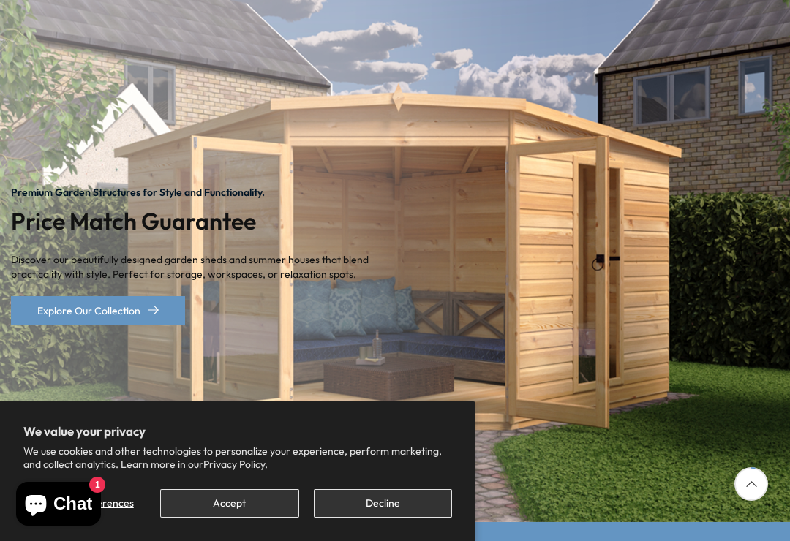
scroll to position [165, 0]
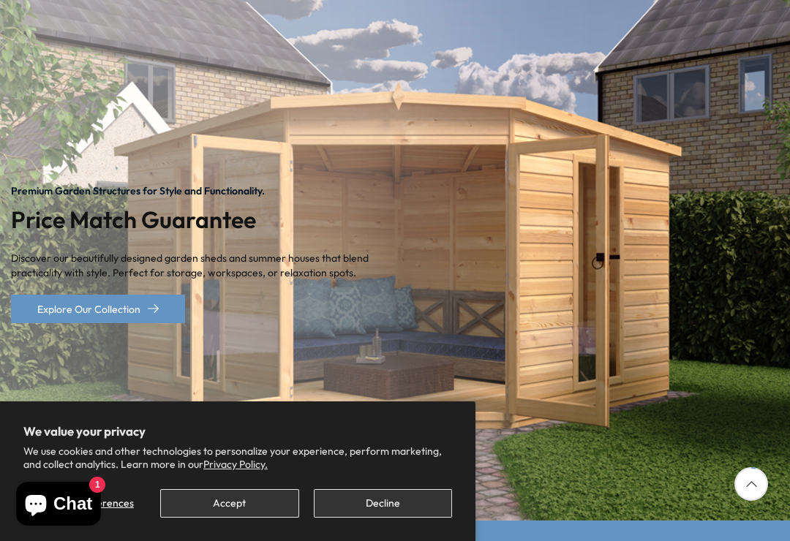
click at [358, 518] on button "Decline" at bounding box center [383, 503] width 138 height 29
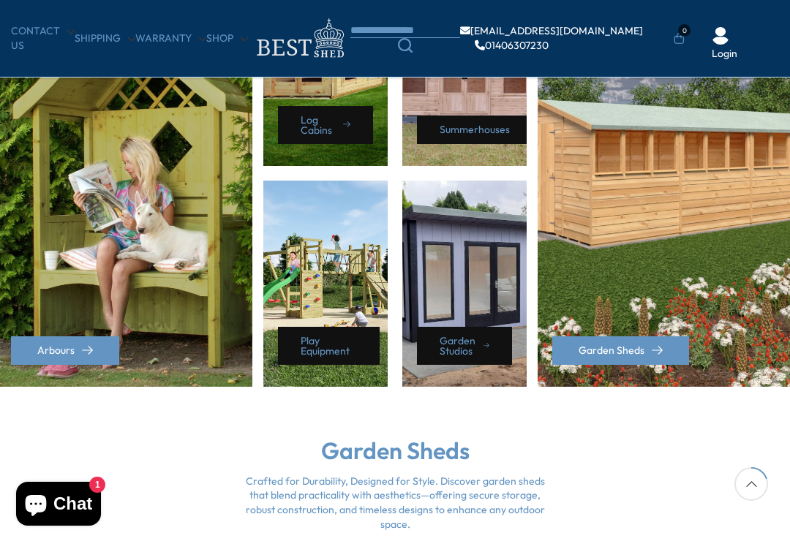
scroll to position [754, 0]
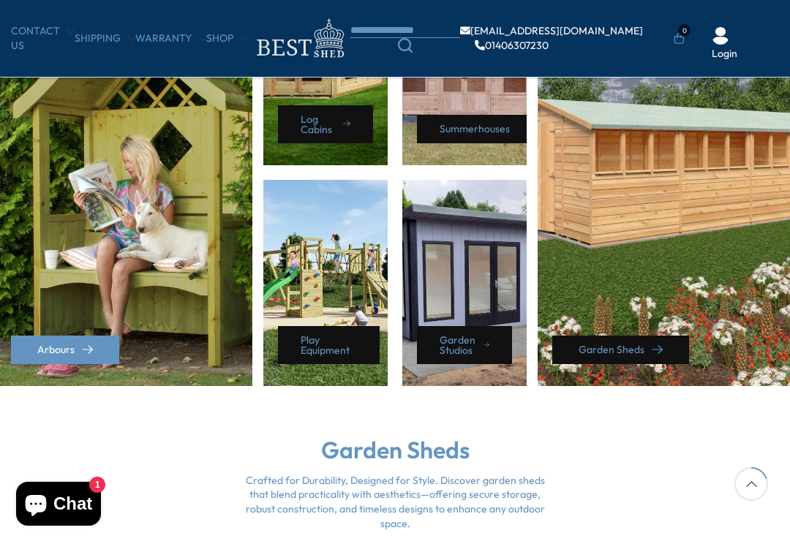
click at [651, 354] on link "Garden Sheds" at bounding box center [620, 350] width 137 height 29
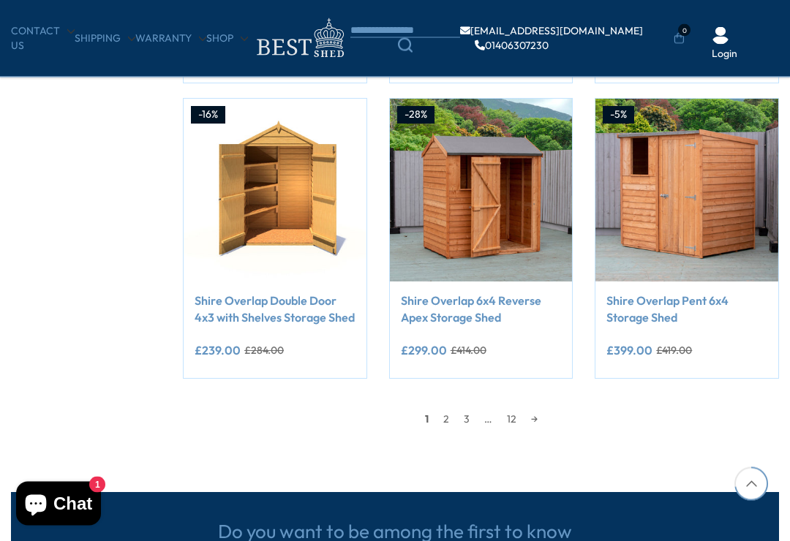
scroll to position [1124, 0]
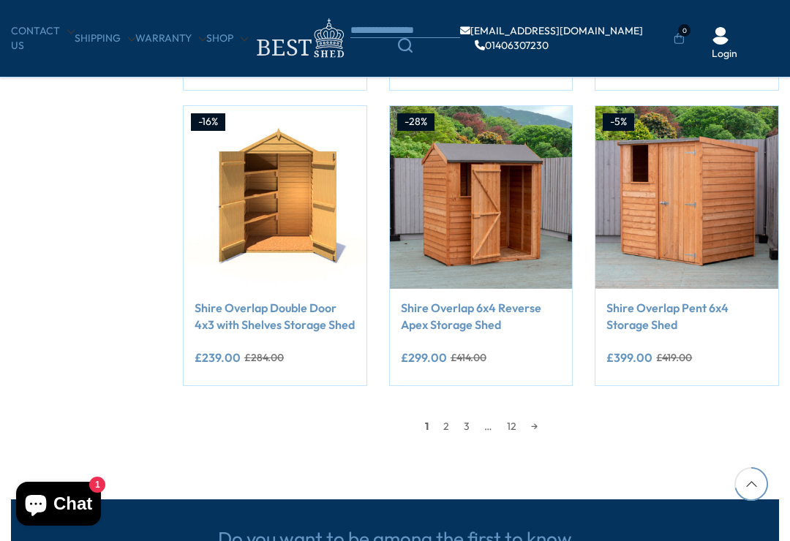
click at [439, 430] on link "2" at bounding box center [446, 426] width 20 height 22
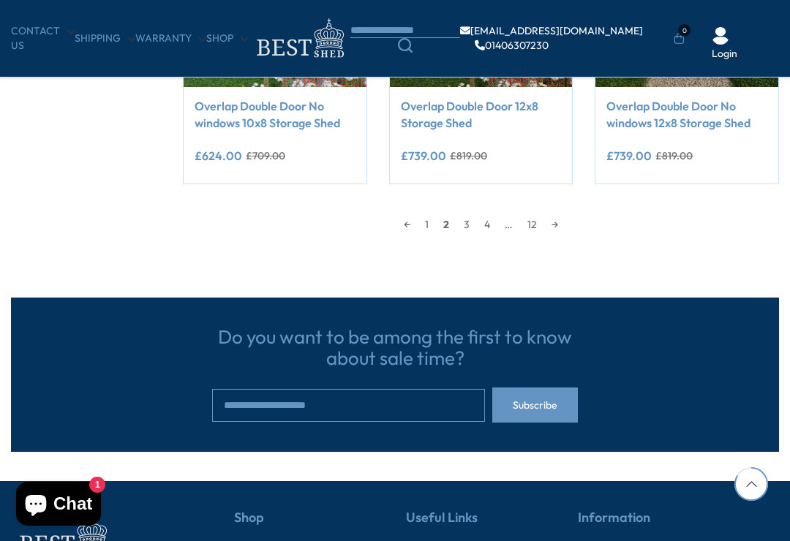
scroll to position [1323, 0]
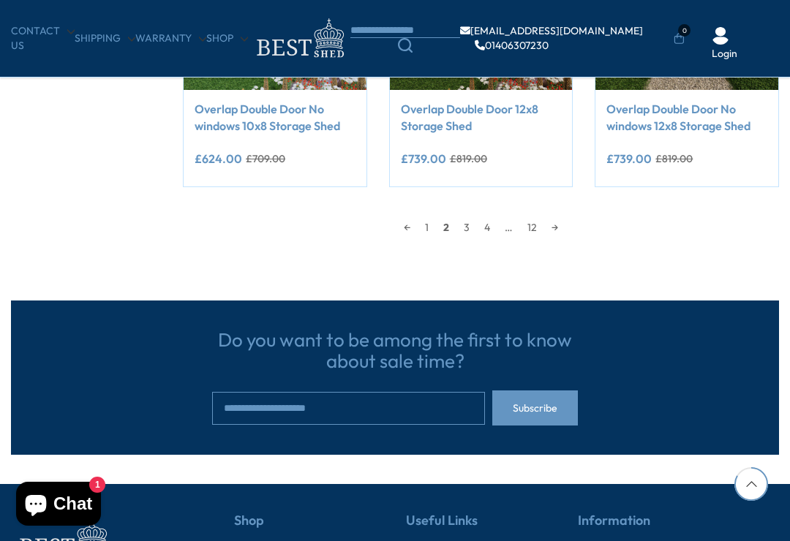
click at [466, 234] on link "3" at bounding box center [466, 227] width 20 height 22
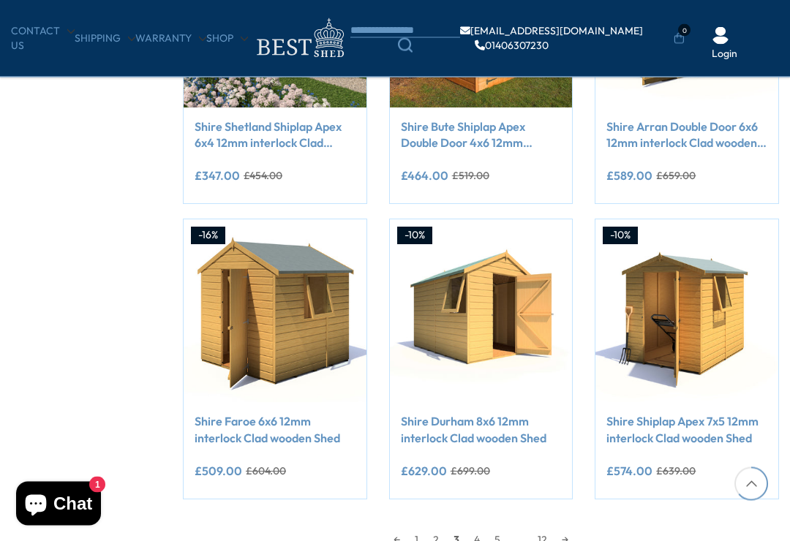
scroll to position [1012, 0]
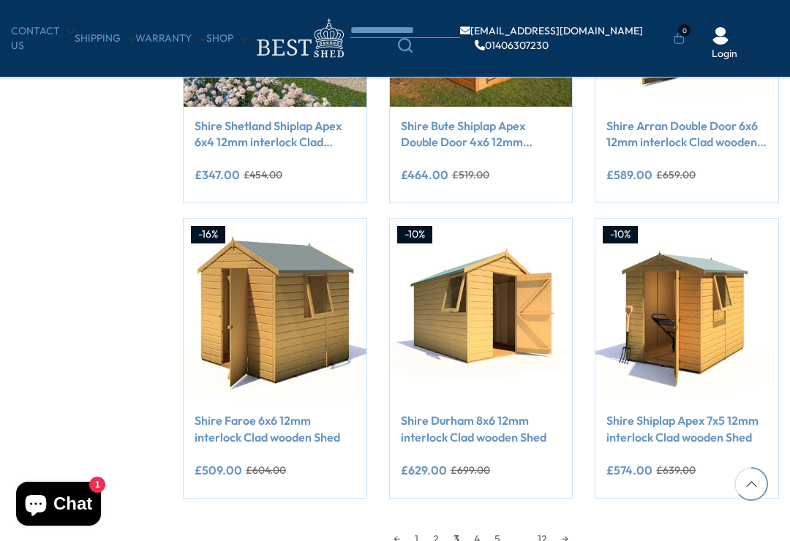
click at [472, 534] on link "4" at bounding box center [476, 539] width 20 height 22
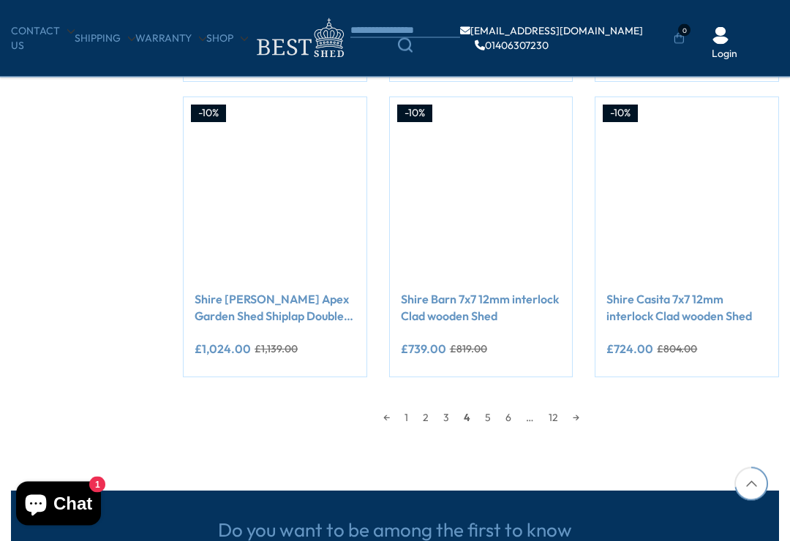
scroll to position [1133, 0]
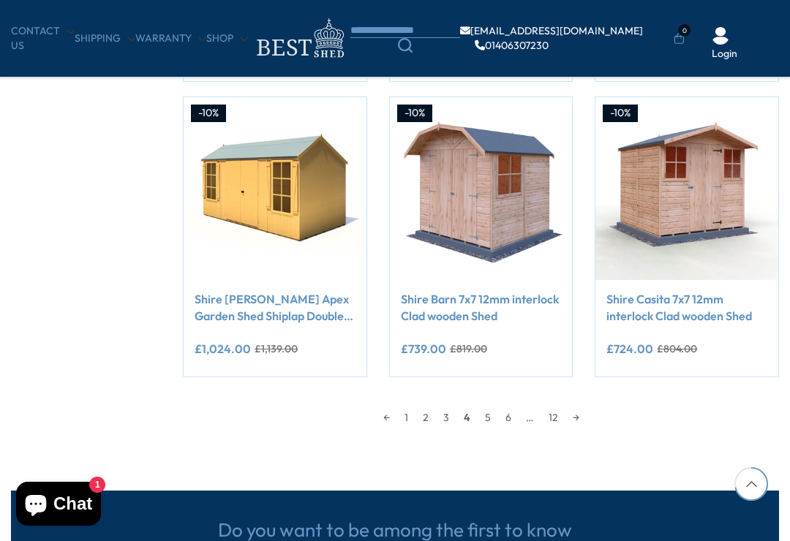
click at [393, 423] on link "←" at bounding box center [386, 418] width 21 height 22
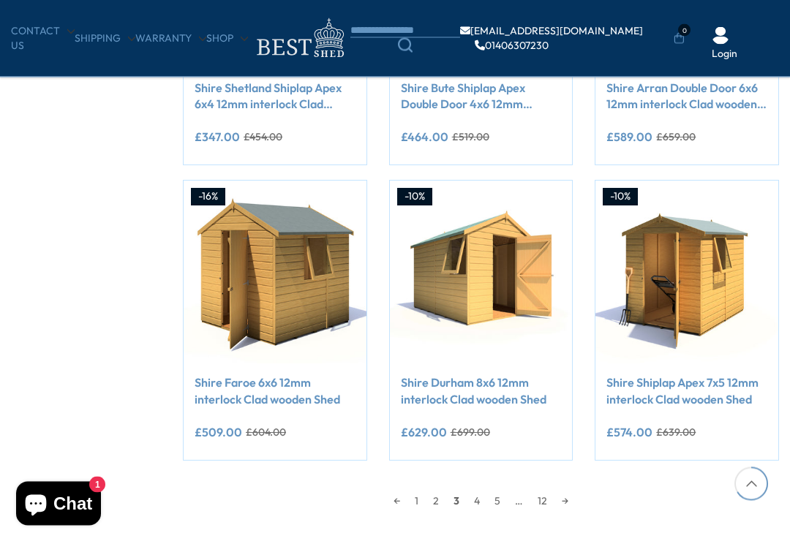
scroll to position [1051, 0]
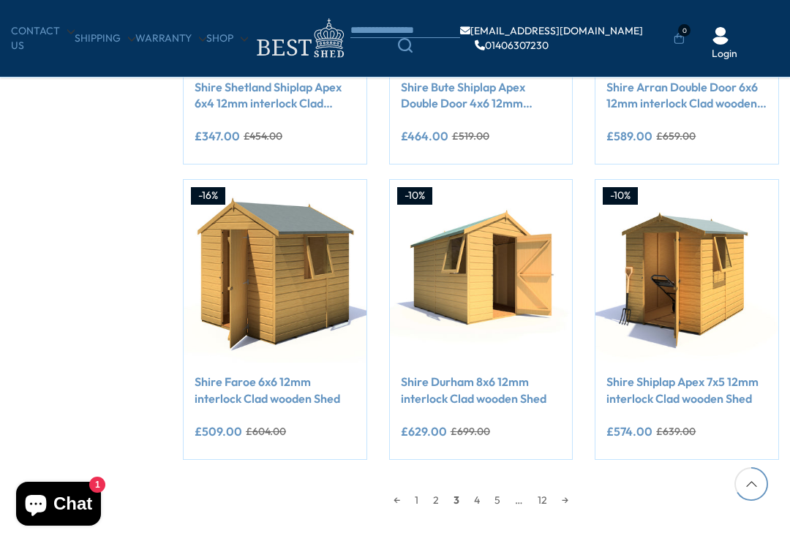
click at [388, 503] on link "←" at bounding box center [396, 500] width 21 height 22
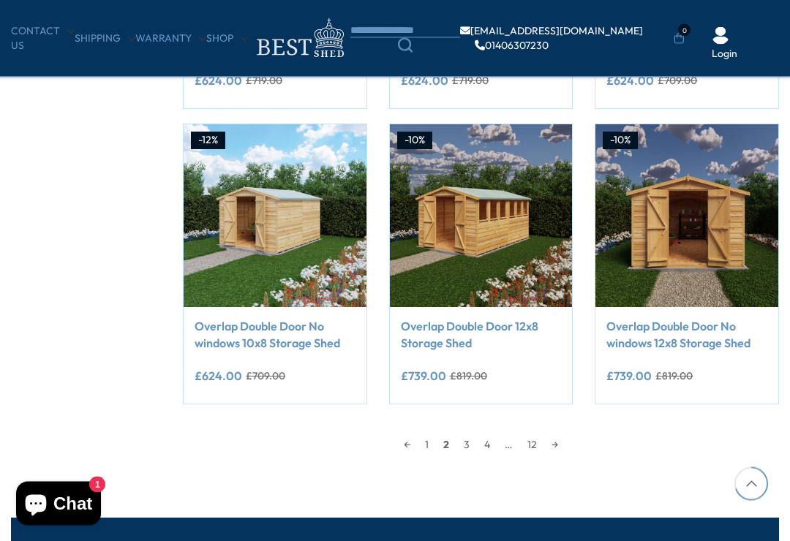
scroll to position [1106, 0]
click at [396, 446] on link "←" at bounding box center [406, 445] width 21 height 22
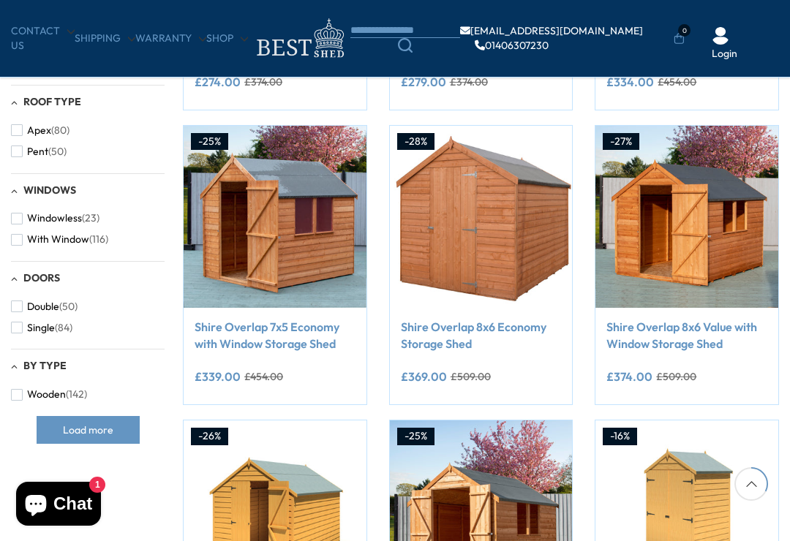
scroll to position [514, 0]
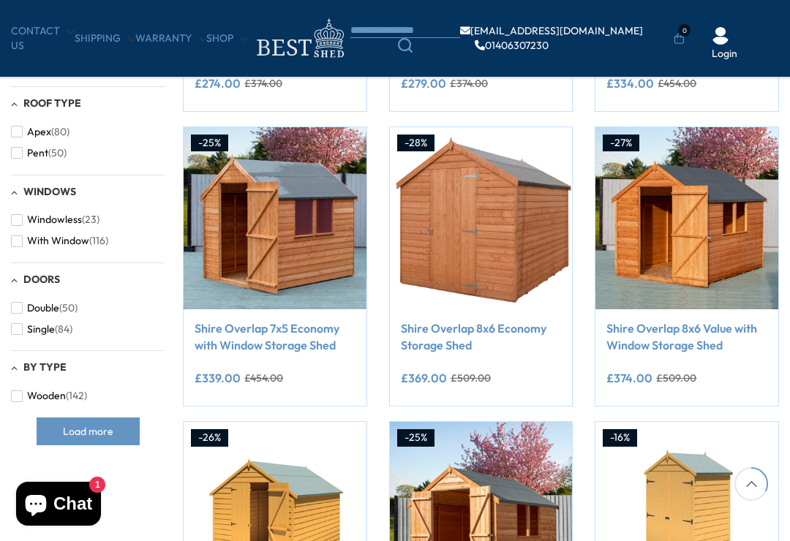
click at [662, 222] on img at bounding box center [686, 218] width 183 height 183
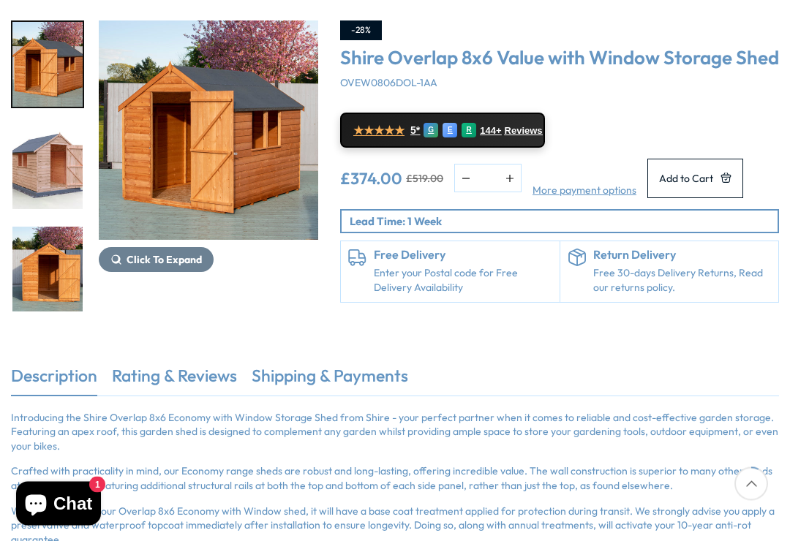
scroll to position [208, 0]
click at [149, 270] on button "Click To Expand" at bounding box center [156, 259] width 115 height 25
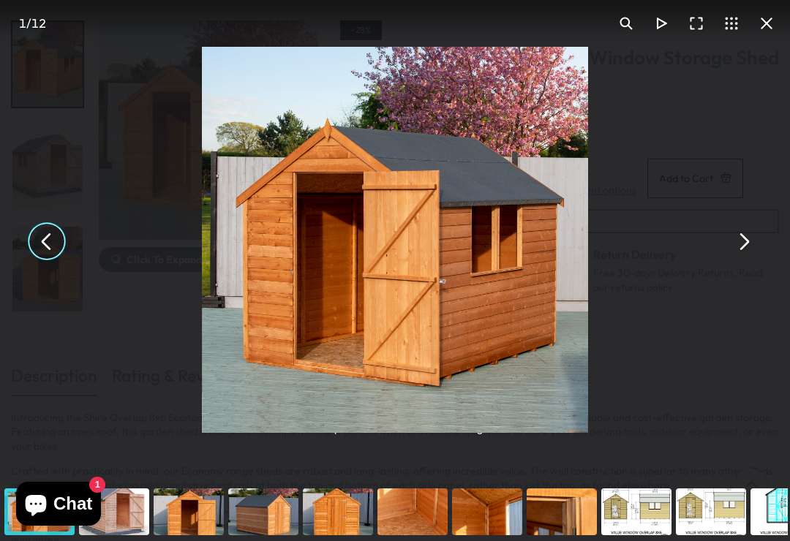
click at [39, 259] on button "You can close this modal content with the ESC key" at bounding box center [46, 241] width 35 height 35
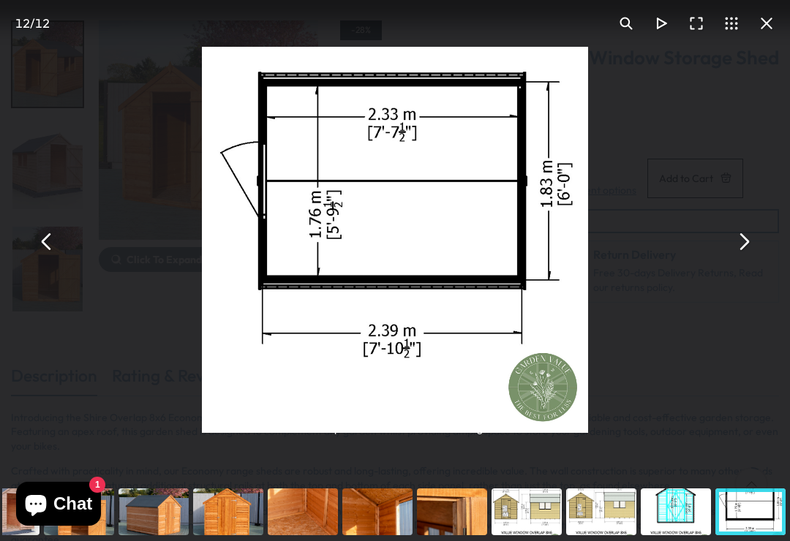
click at [49, 258] on button "You can close this modal content with the ESC key" at bounding box center [46, 241] width 35 height 35
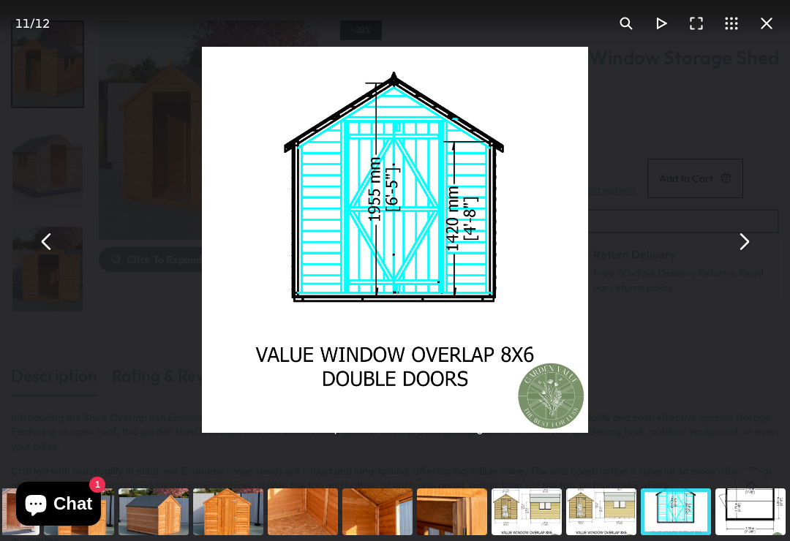
click at [47, 254] on button "You can close this modal content with the ESC key" at bounding box center [46, 241] width 35 height 35
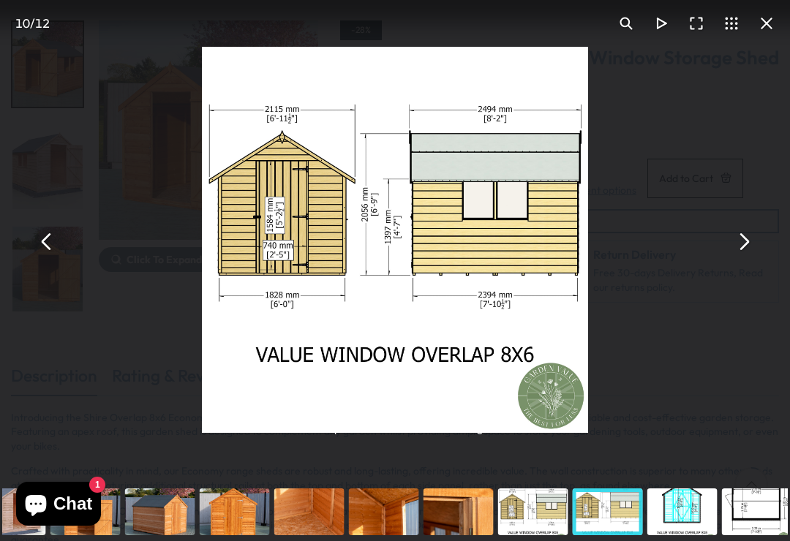
click at [744, 259] on button "You can close this modal content with the ESC key" at bounding box center [742, 241] width 35 height 35
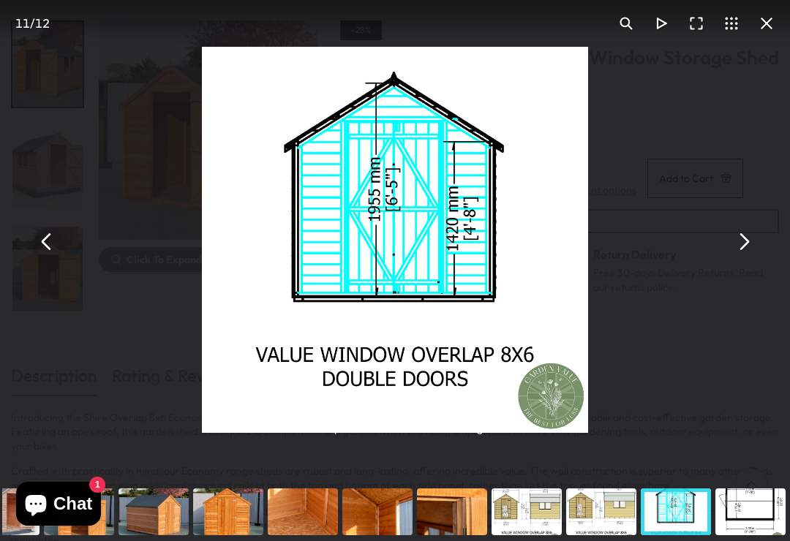
click at [727, 245] on button "You can close this modal content with the ESC key" at bounding box center [742, 241] width 35 height 35
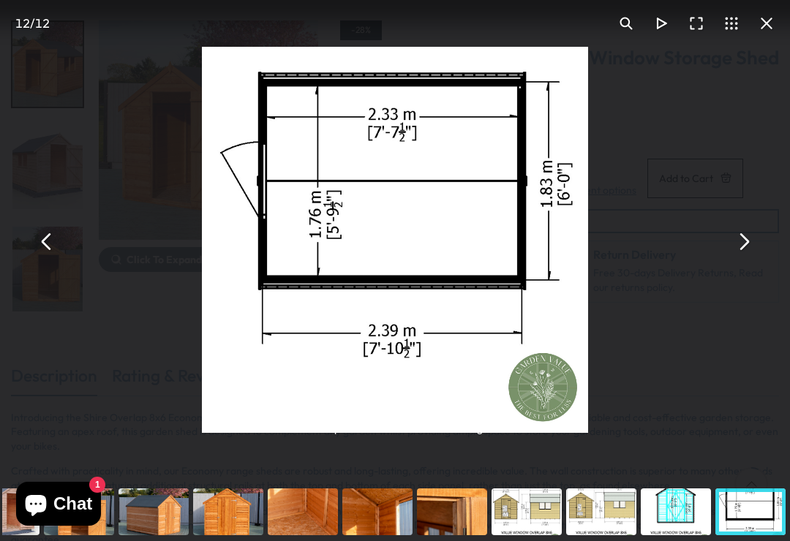
click at [737, 247] on button "You can close this modal content with the ESC key" at bounding box center [742, 241] width 35 height 35
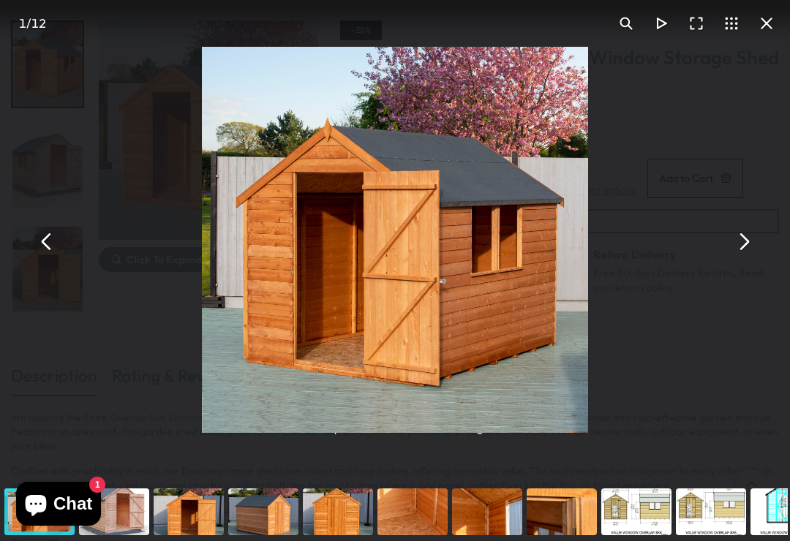
click at [738, 247] on button "You can close this modal content with the ESC key" at bounding box center [742, 241] width 35 height 35
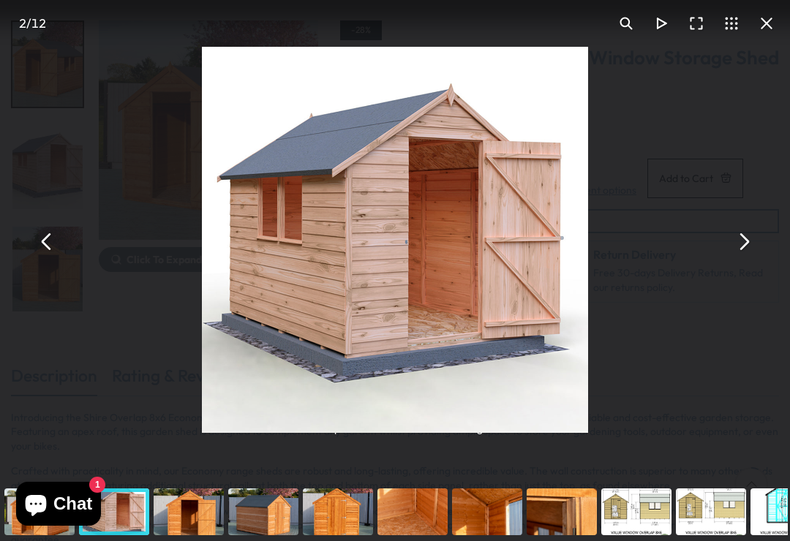
click at [739, 249] on button "You can close this modal content with the ESC key" at bounding box center [742, 241] width 35 height 35
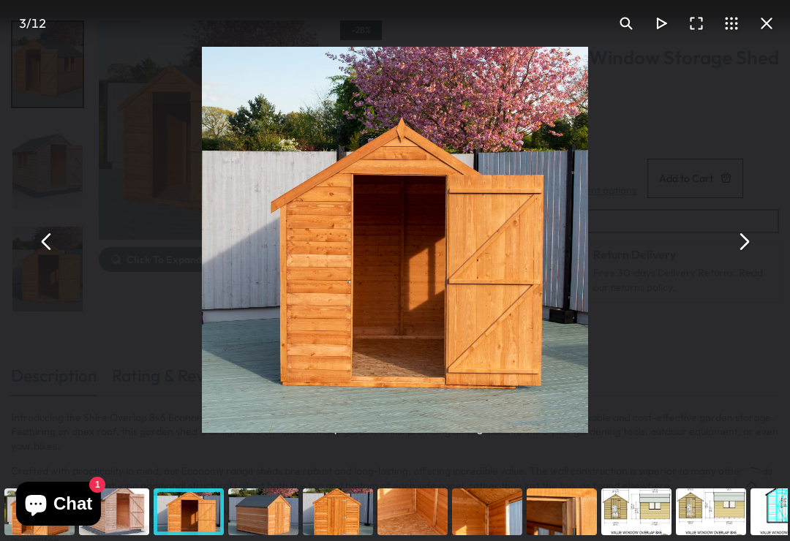
click at [754, 259] on button "You can close this modal content with the ESC key" at bounding box center [742, 241] width 35 height 35
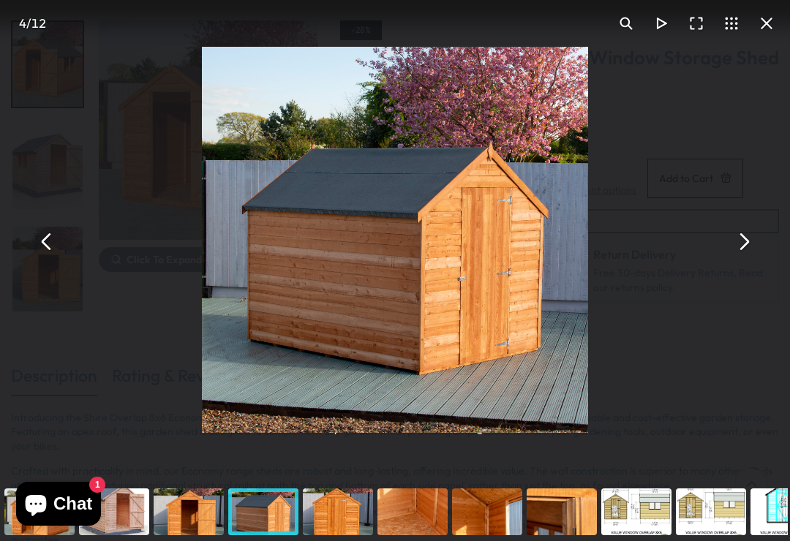
click at [733, 251] on button "You can close this modal content with the ESC key" at bounding box center [742, 241] width 35 height 35
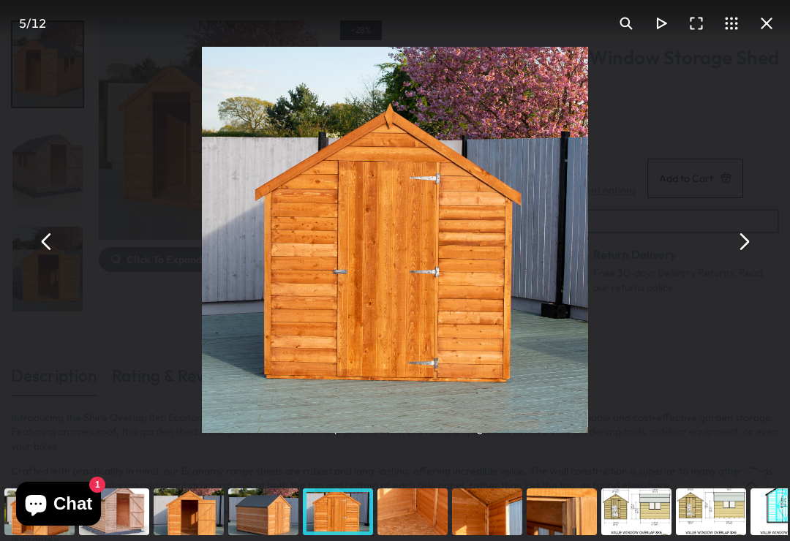
click at [741, 259] on button "You can close this modal content with the ESC key" at bounding box center [742, 241] width 35 height 35
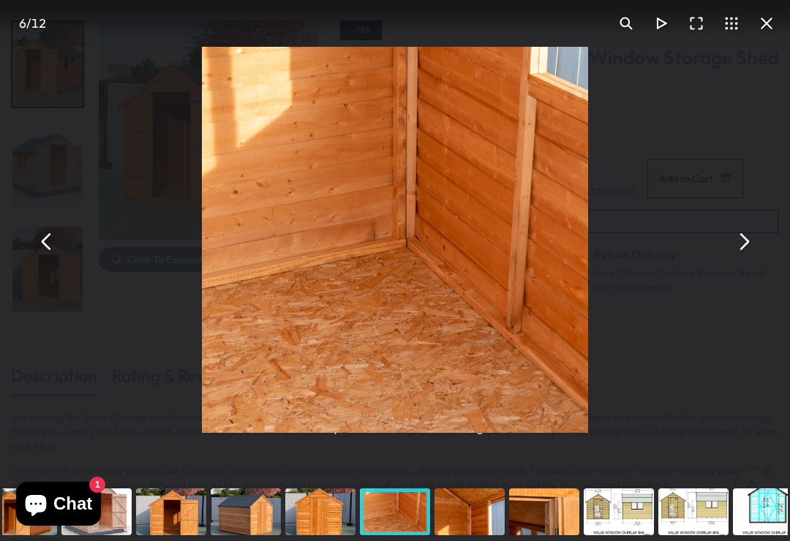
click at [735, 247] on button "You can close this modal content with the ESC key" at bounding box center [742, 241] width 35 height 35
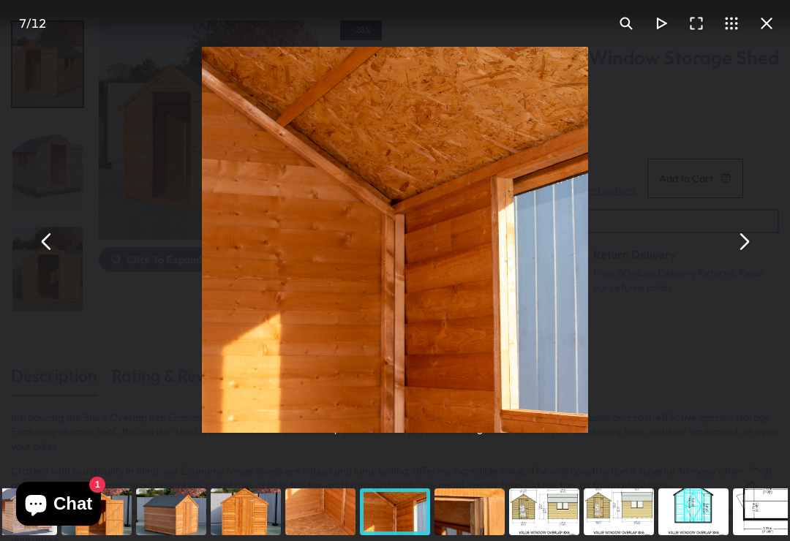
click at [729, 256] on button "You can close this modal content with the ESC key" at bounding box center [742, 241] width 35 height 35
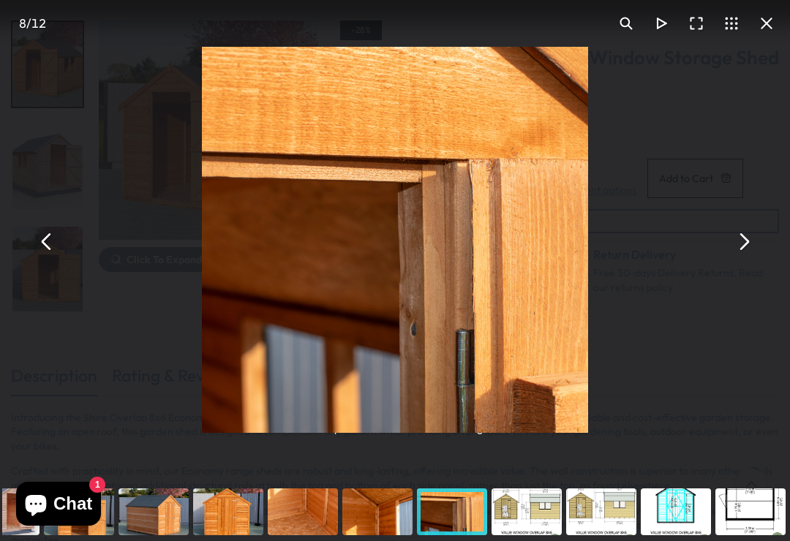
click at [732, 255] on button "You can close this modal content with the ESC key" at bounding box center [742, 241] width 35 height 35
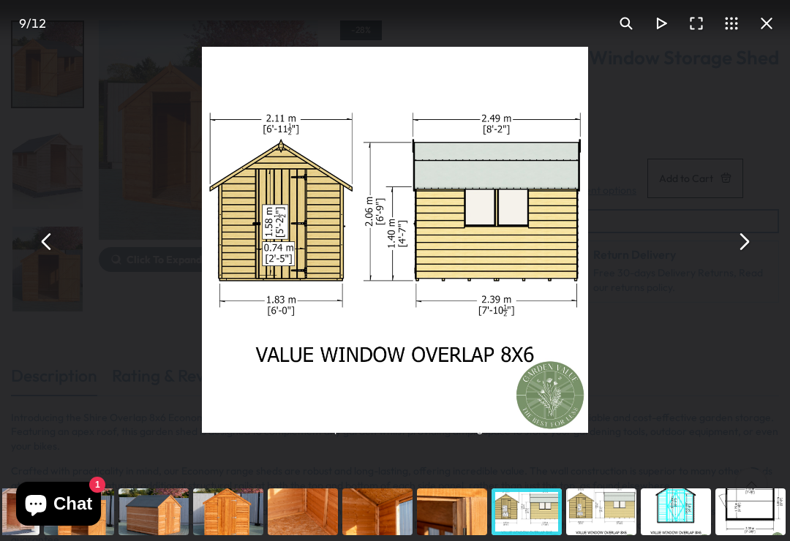
click at [726, 252] on button "You can close this modal content with the ESC key" at bounding box center [742, 241] width 35 height 35
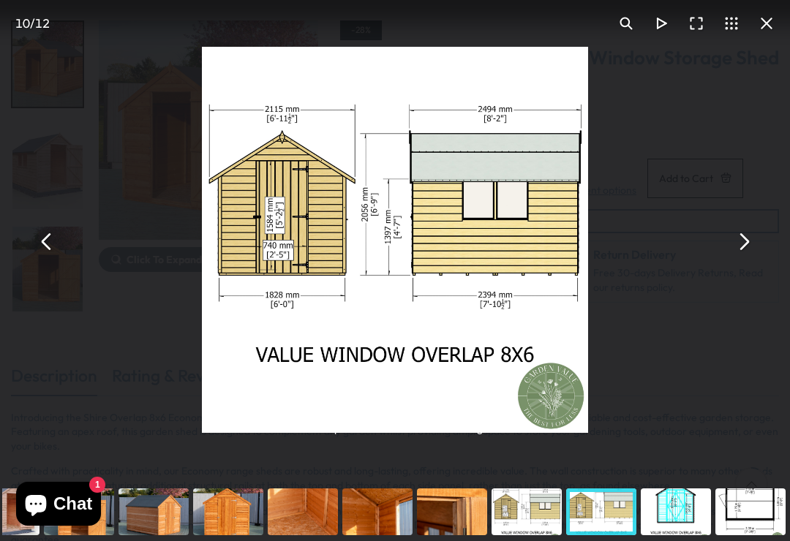
click at [739, 259] on button "You can close this modal content with the ESC key" at bounding box center [742, 241] width 35 height 35
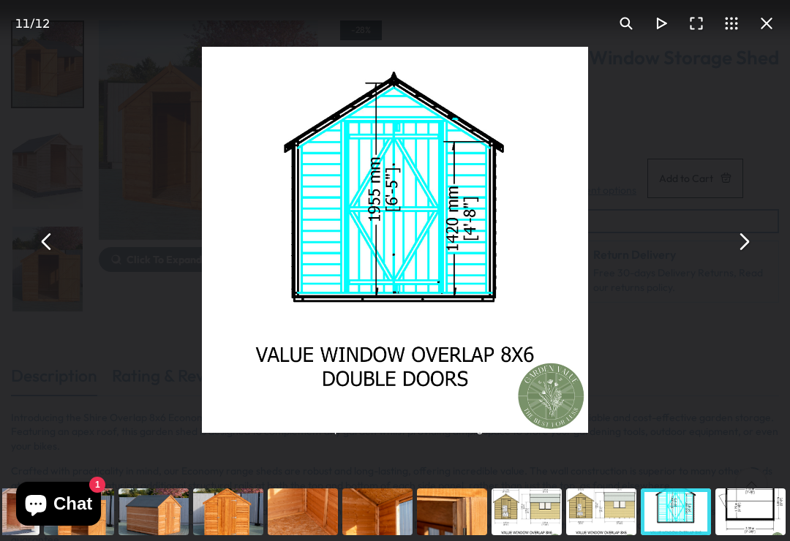
click at [744, 255] on button "You can close this modal content with the ESC key" at bounding box center [742, 241] width 35 height 35
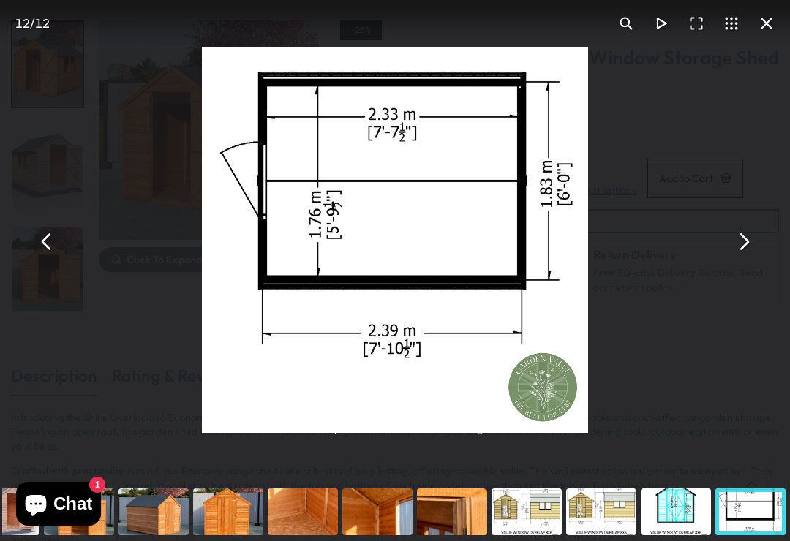
click at [733, 259] on button "You can close this modal content with the ESC key" at bounding box center [742, 241] width 35 height 35
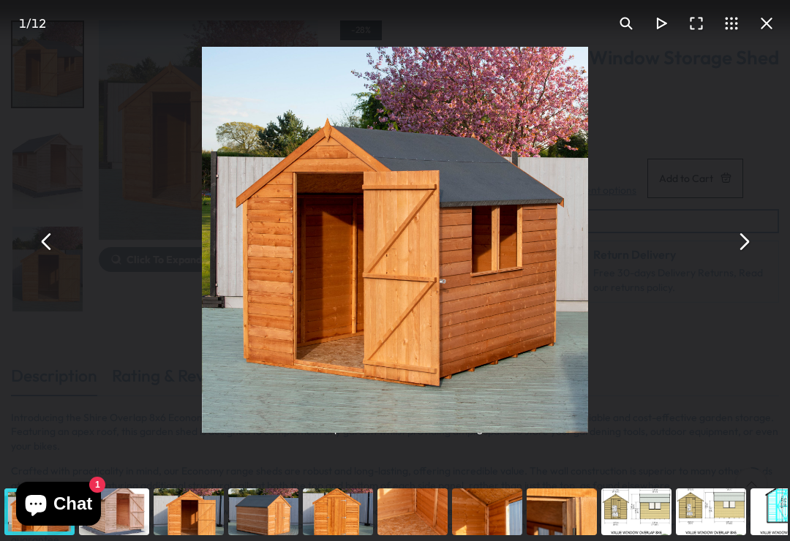
click at [741, 257] on button "You can close this modal content with the ESC key" at bounding box center [742, 241] width 35 height 35
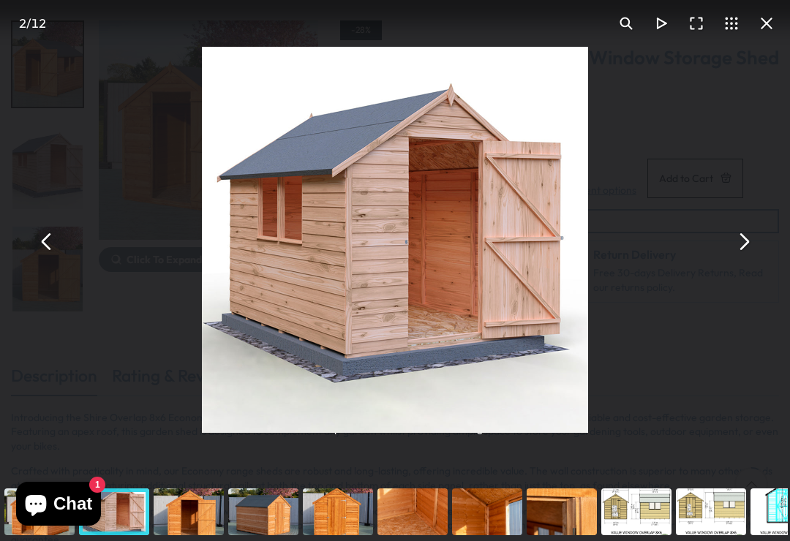
click at [738, 259] on button "You can close this modal content with the ESC key" at bounding box center [742, 241] width 35 height 35
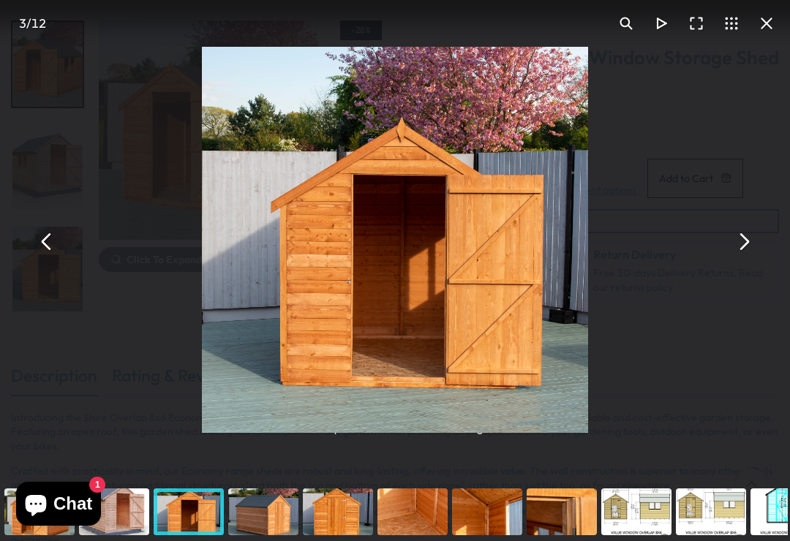
click at [745, 252] on button "You can close this modal content with the ESC key" at bounding box center [742, 241] width 35 height 35
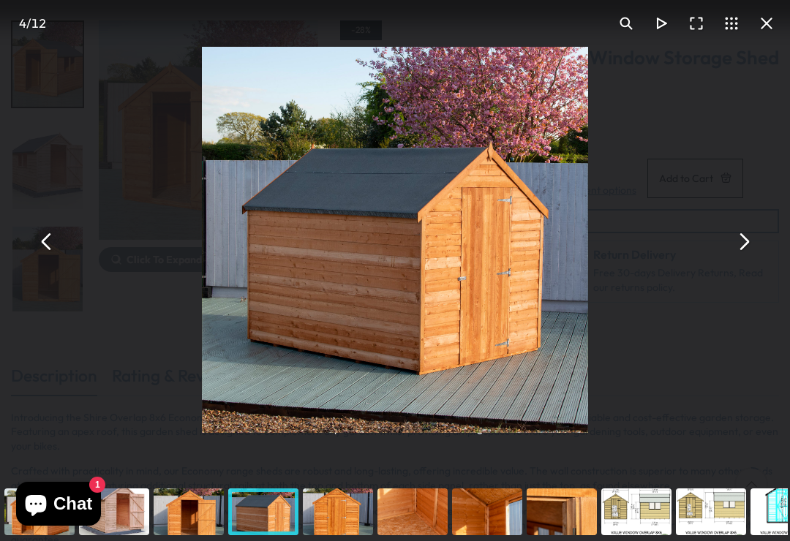
click at [745, 259] on button "You can close this modal content with the ESC key" at bounding box center [742, 241] width 35 height 35
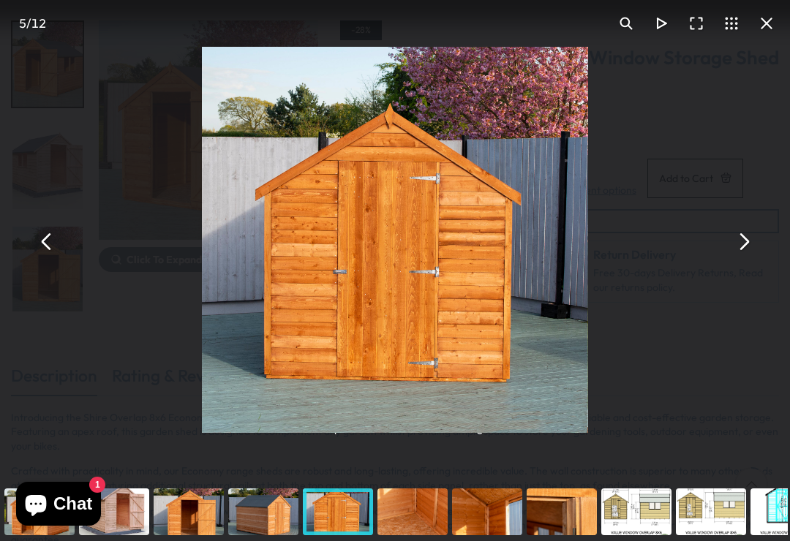
click at [742, 249] on button "You can close this modal content with the ESC key" at bounding box center [742, 241] width 35 height 35
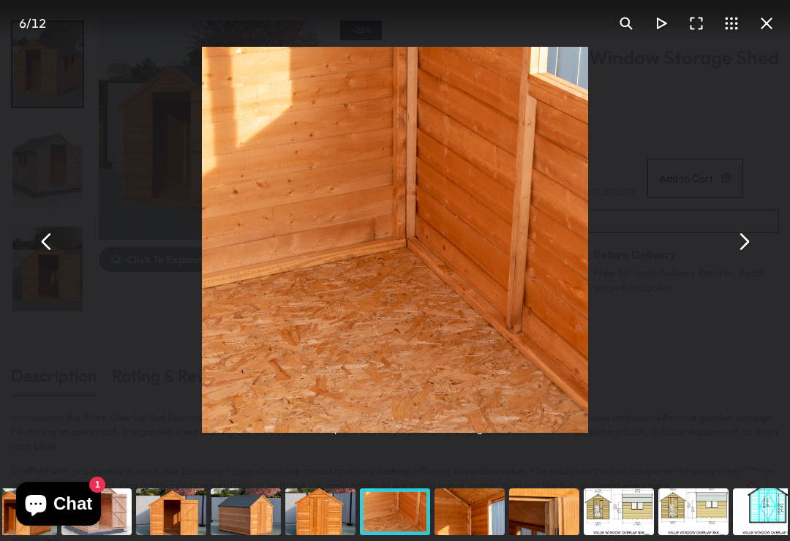
click at [738, 256] on button "You can close this modal content with the ESC key" at bounding box center [742, 241] width 35 height 35
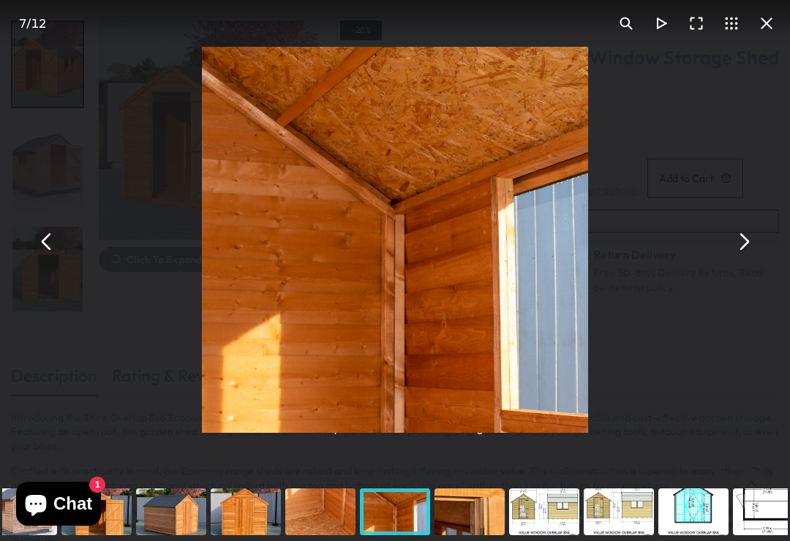
click at [737, 258] on button "You can close this modal content with the ESC key" at bounding box center [742, 241] width 35 height 35
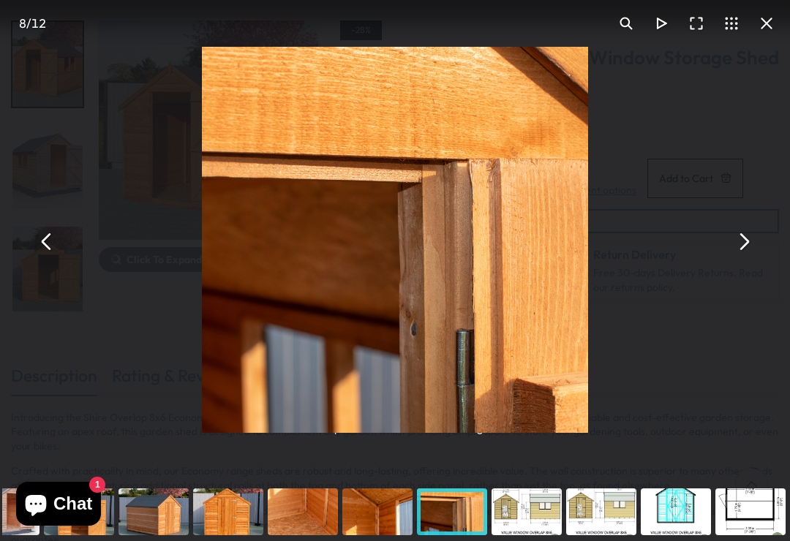
click at [731, 252] on button "You can close this modal content with the ESC key" at bounding box center [742, 241] width 35 height 35
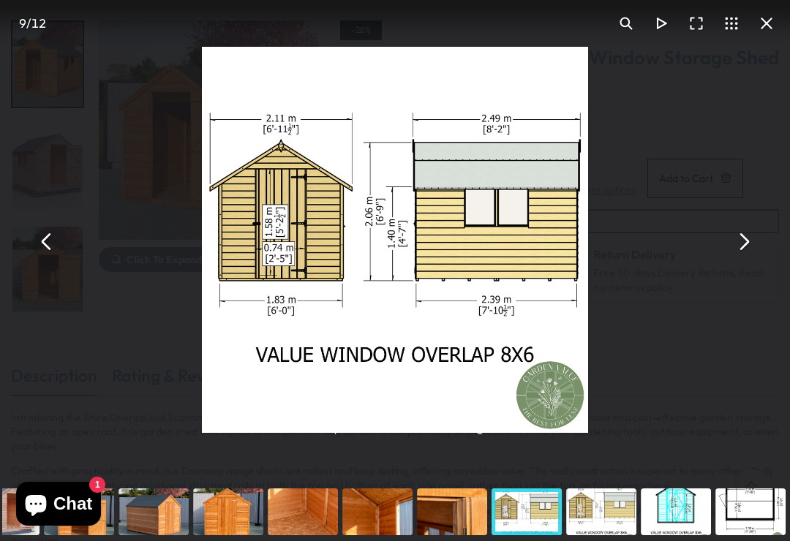
click at [766, 24] on button "You can close this modal content with the ESC key" at bounding box center [766, 23] width 35 height 35
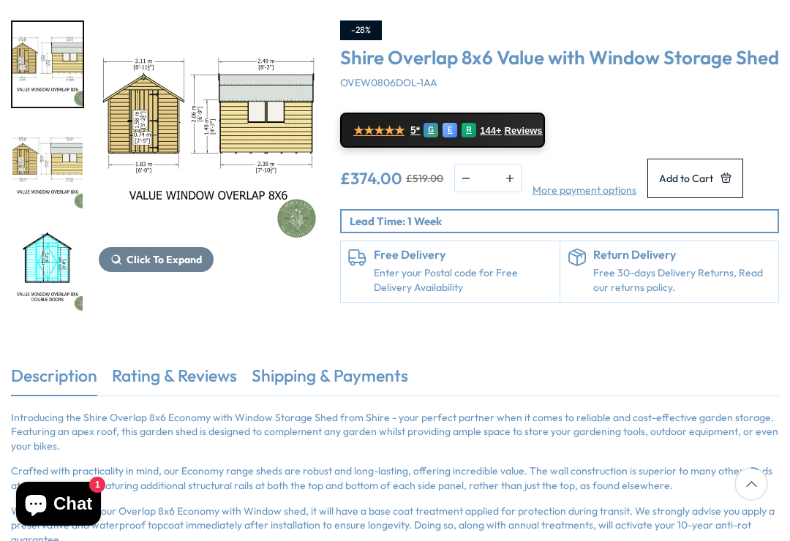
click at [763, 29] on div "-28%" at bounding box center [559, 30] width 439 height 20
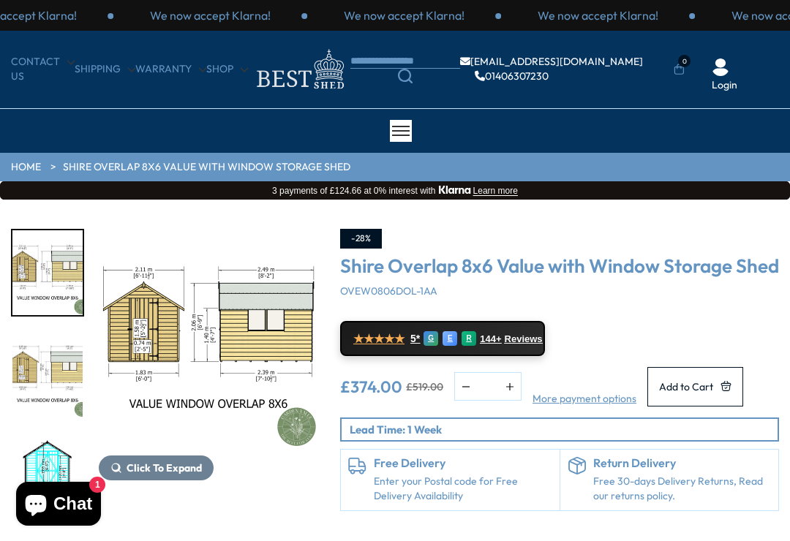
click at [12, 160] on link "HOME" at bounding box center [26, 167] width 30 height 15
